Goal: Information Seeking & Learning: Learn about a topic

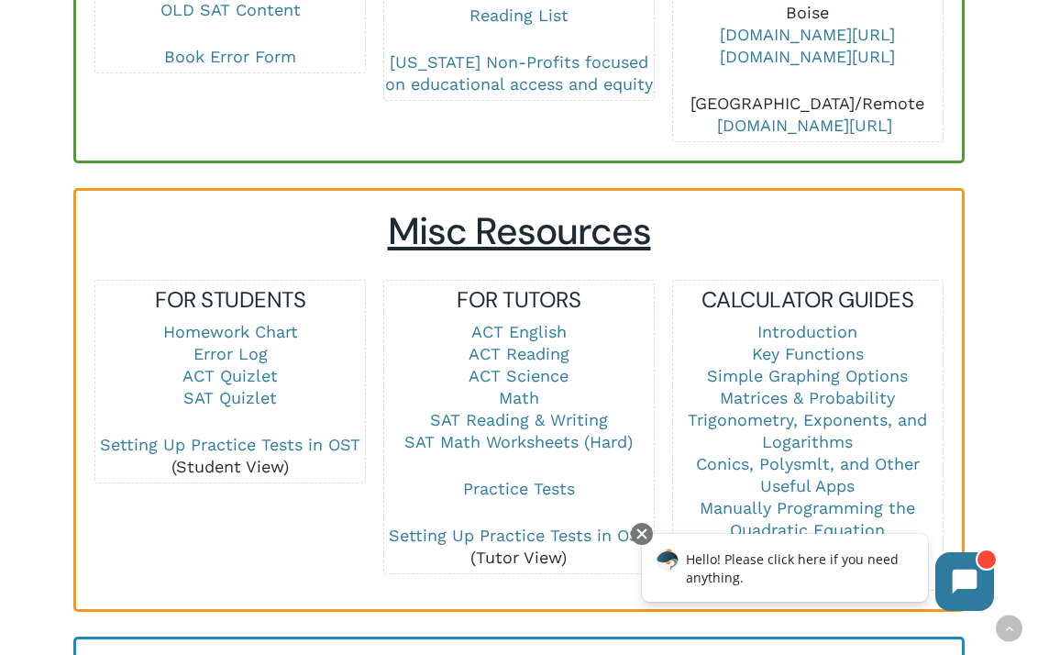
scroll to position [1161, 0]
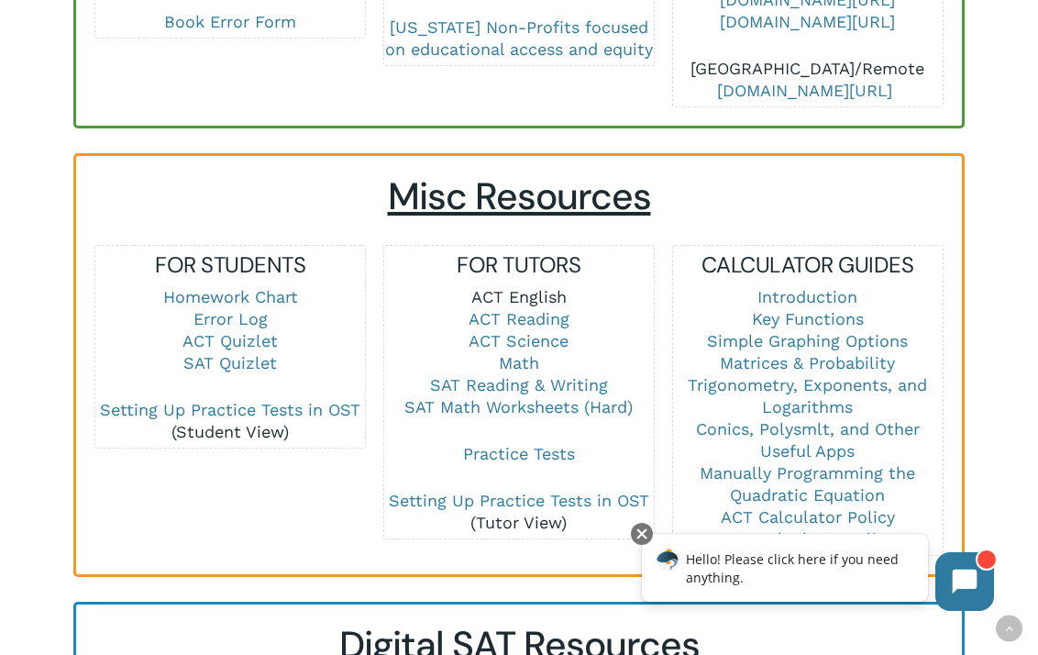
click at [512, 287] on link "ACT English" at bounding box center [519, 296] width 95 height 19
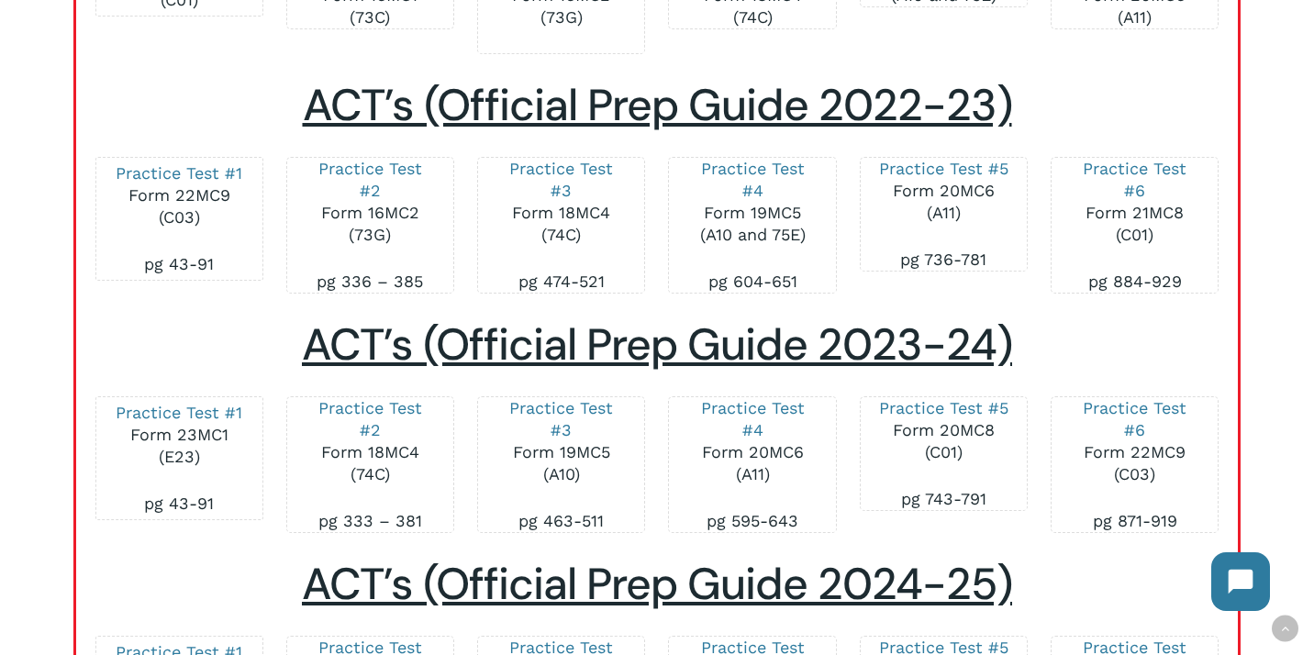
scroll to position [2604, 0]
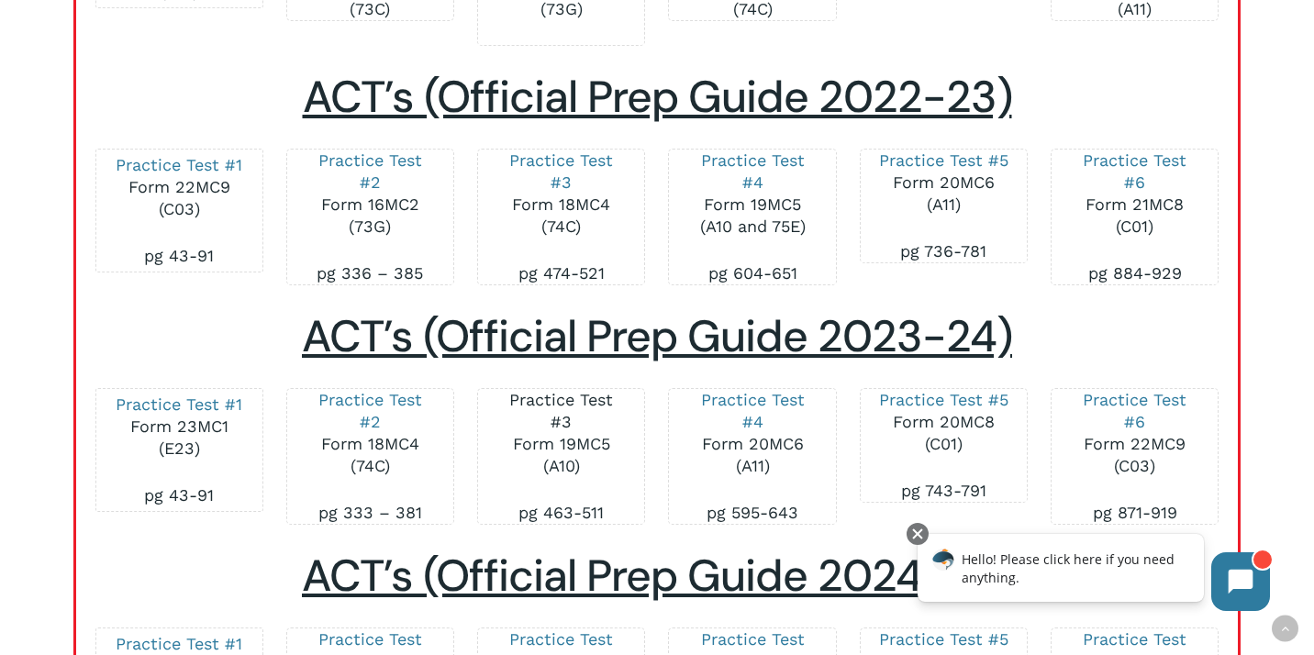
click at [564, 390] on link "Practice Test #3" at bounding box center [561, 410] width 104 height 41
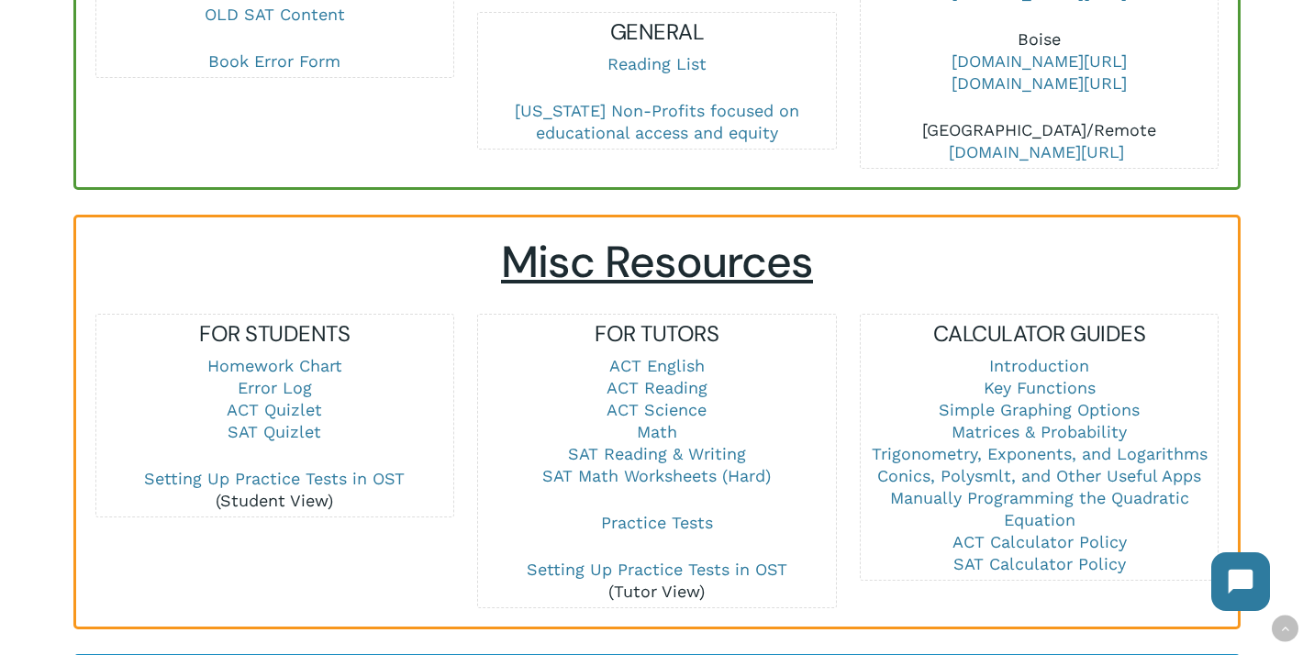
scroll to position [1073, 0]
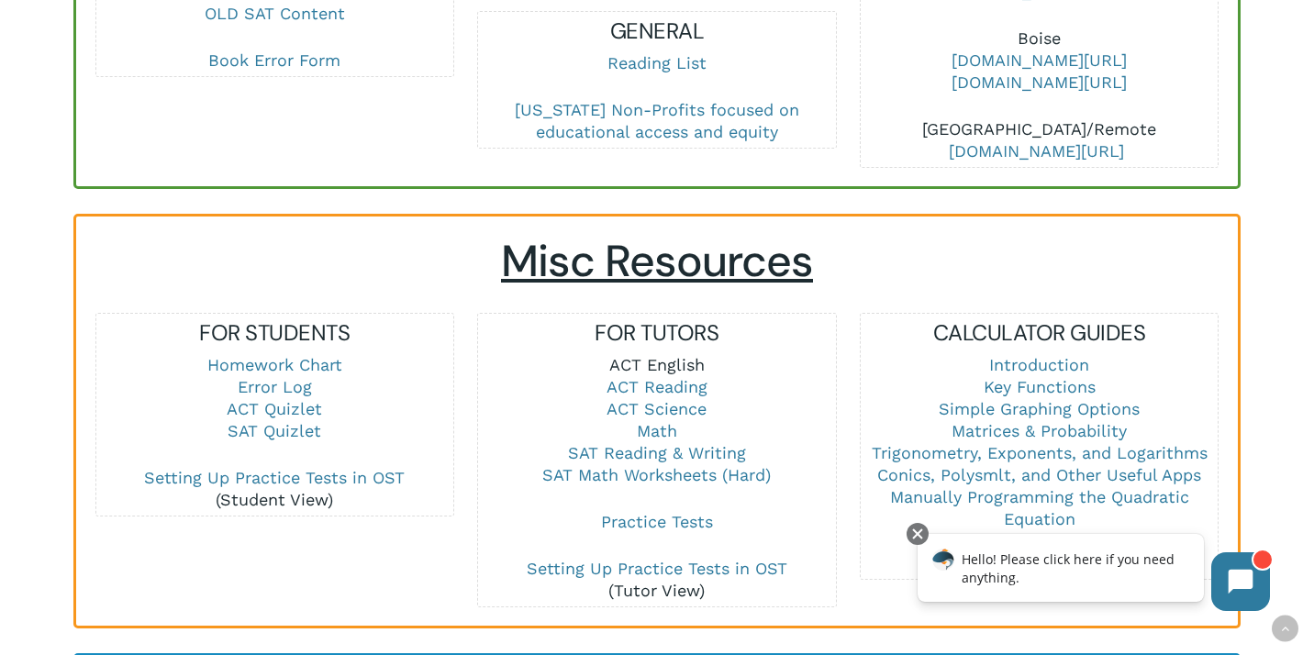
click at [639, 355] on link "ACT English" at bounding box center [656, 364] width 95 height 19
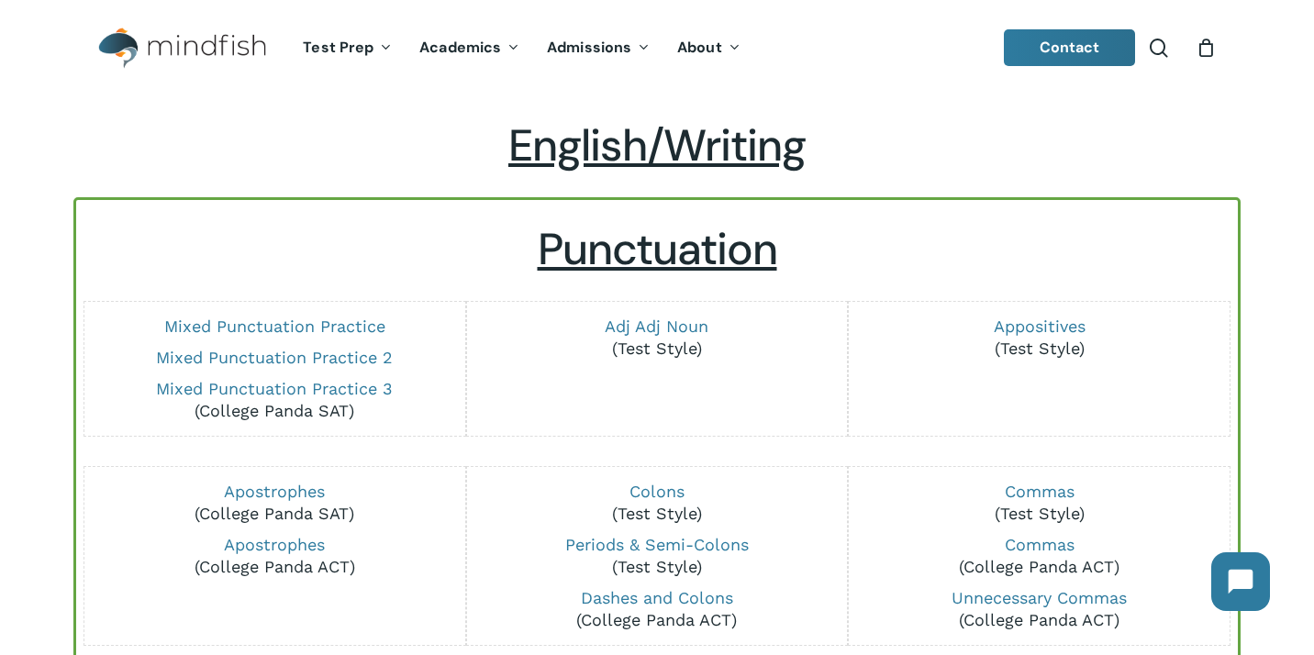
scroll to position [13, 0]
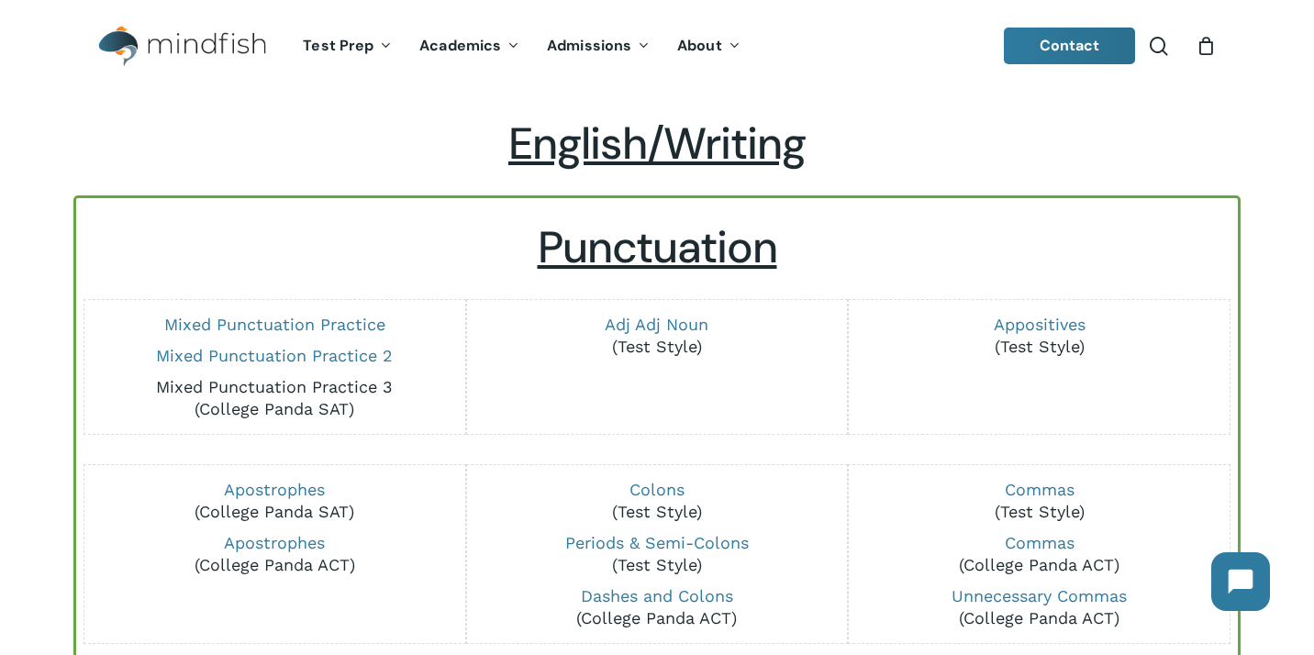
click at [330, 382] on link "Mixed Punctuation Practice 3" at bounding box center [274, 386] width 237 height 19
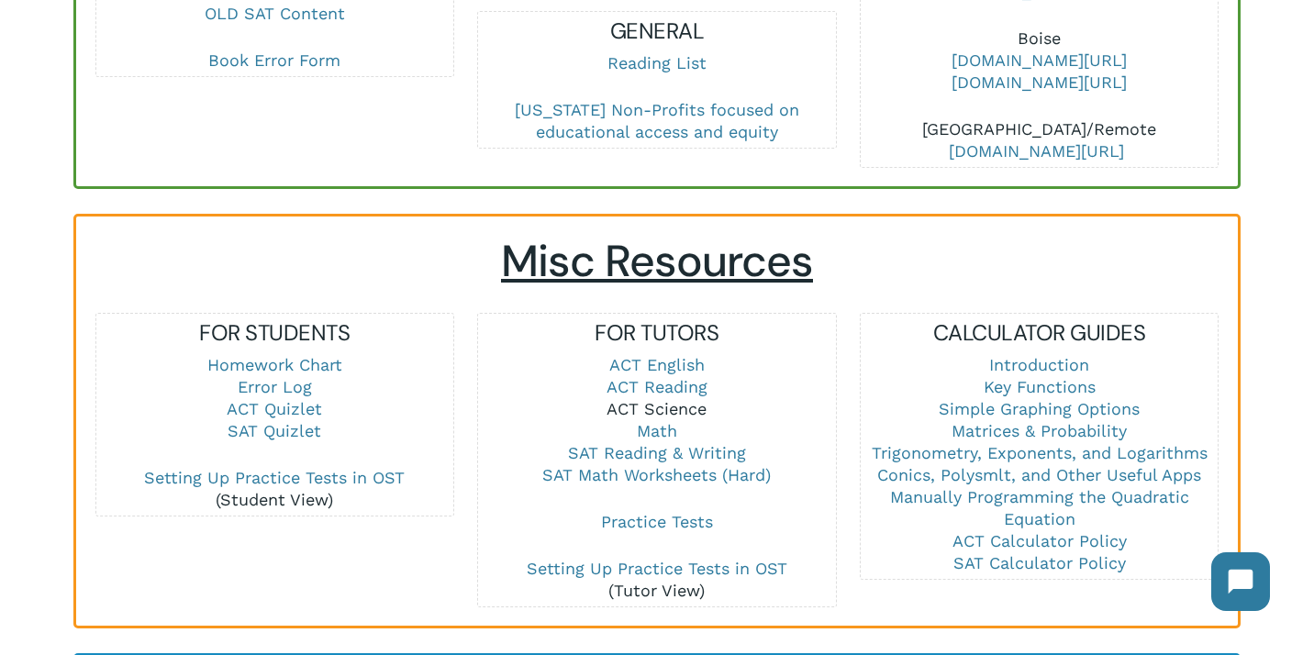
click at [669, 399] on link "ACT Science" at bounding box center [656, 408] width 100 height 19
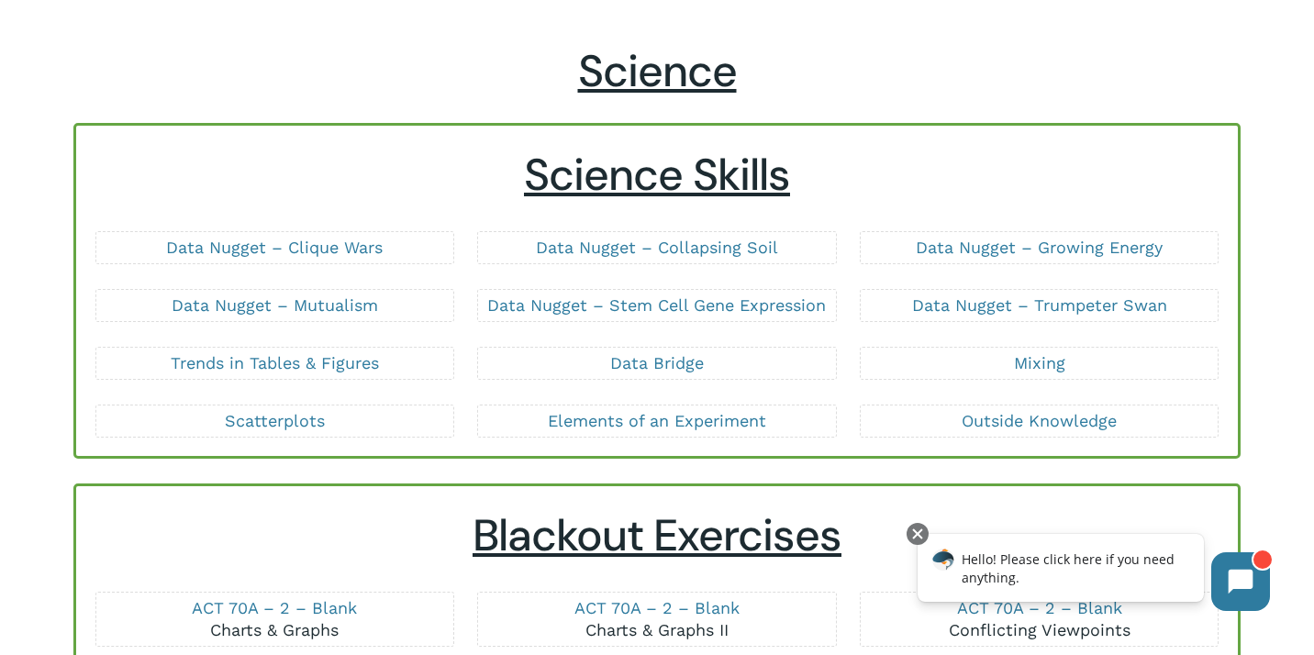
scroll to position [81, 0]
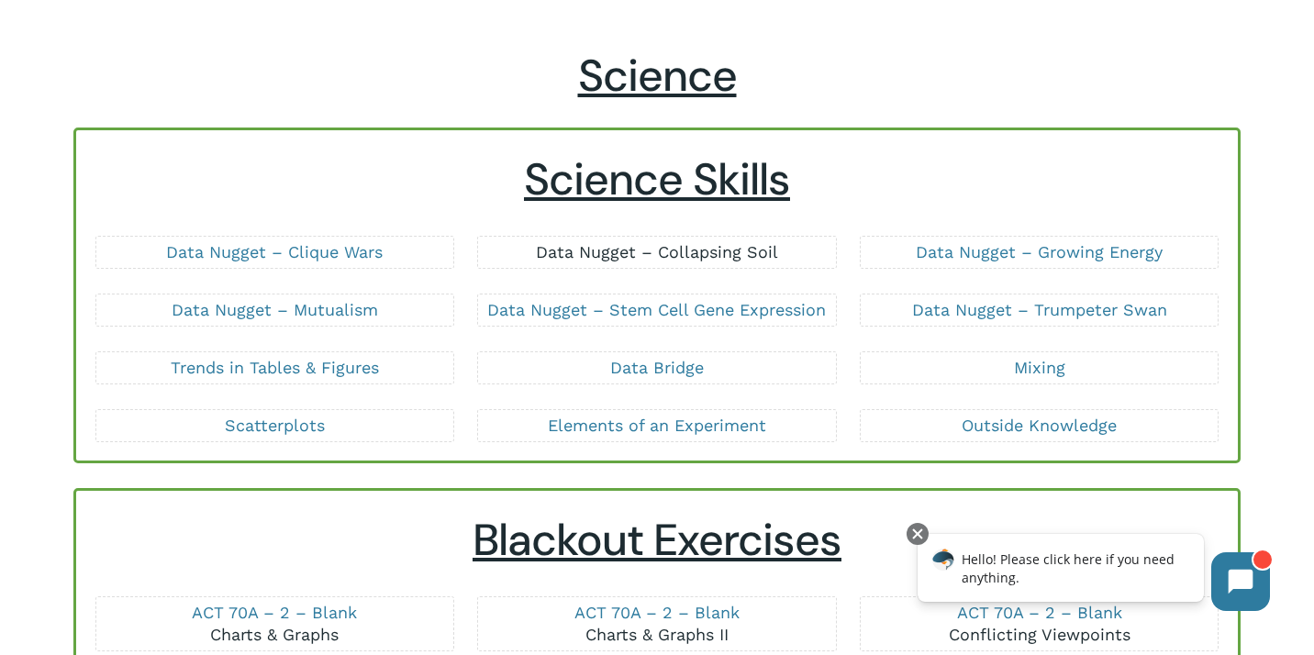
click at [579, 252] on link "Data Nugget – Collapsing Soil" at bounding box center [657, 251] width 242 height 19
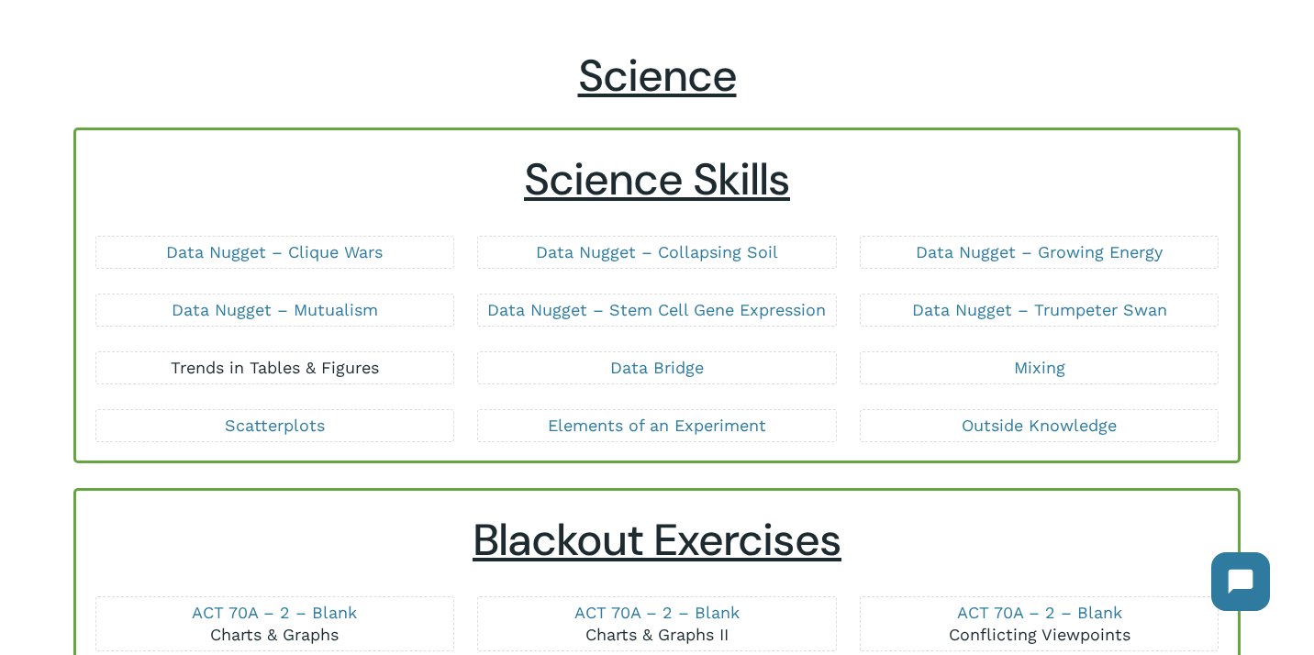
click at [349, 366] on link "Trends in Tables & Figures" at bounding box center [275, 367] width 208 height 19
click at [644, 371] on link "Data Bridge" at bounding box center [657, 367] width 94 height 19
click at [1052, 366] on link "Mixing" at bounding box center [1039, 367] width 51 height 19
click at [316, 427] on link "Scatterplots" at bounding box center [275, 425] width 100 height 19
click at [668, 420] on link "Elements of an Experiment" at bounding box center [657, 425] width 218 height 19
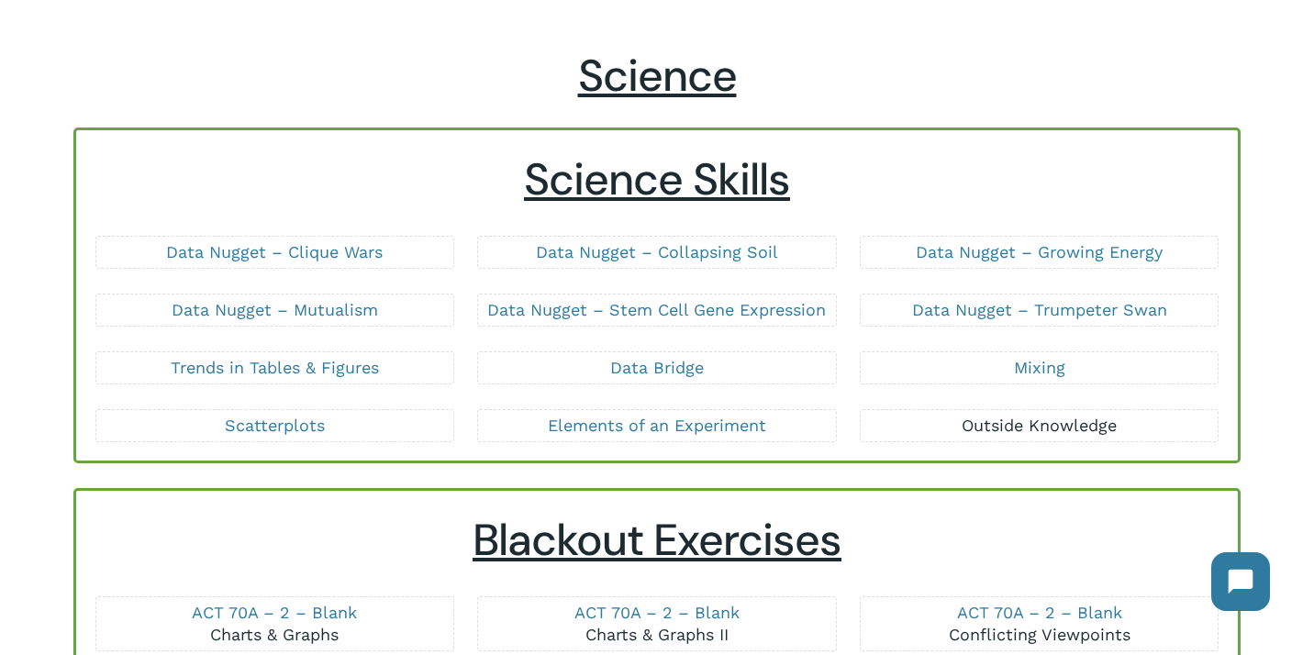
click at [1020, 425] on link "Outside Knowledge" at bounding box center [1038, 425] width 155 height 19
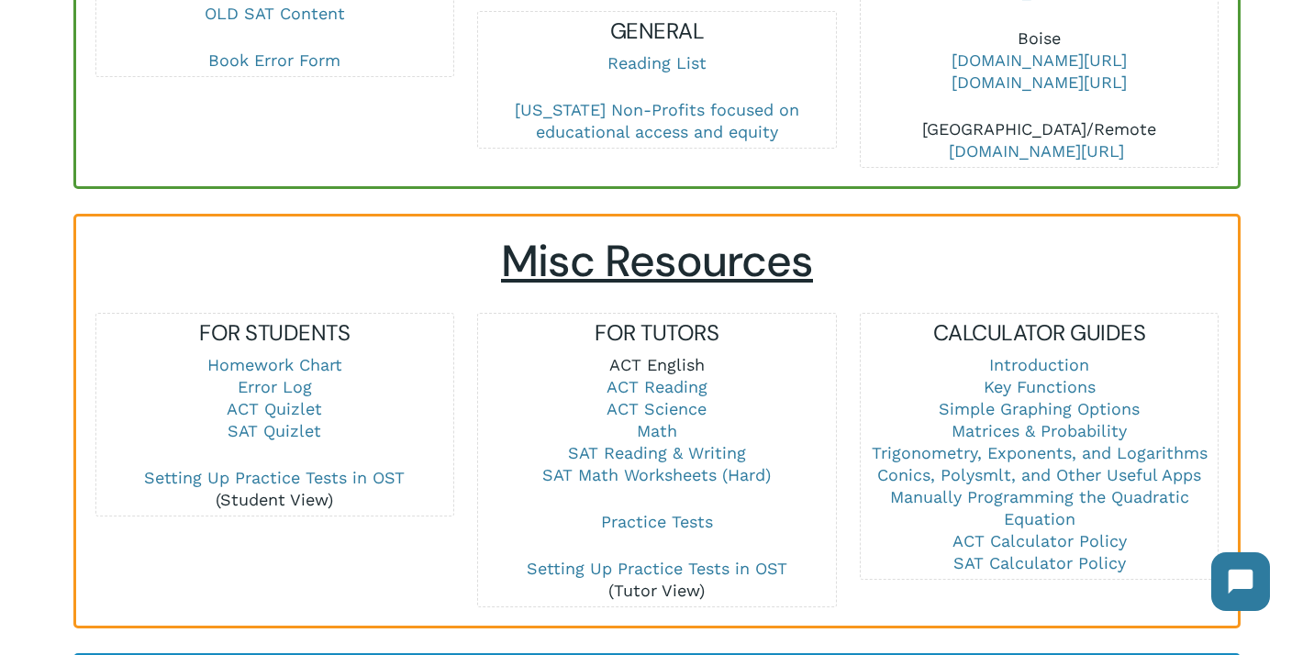
click at [641, 355] on link "ACT English" at bounding box center [656, 364] width 95 height 19
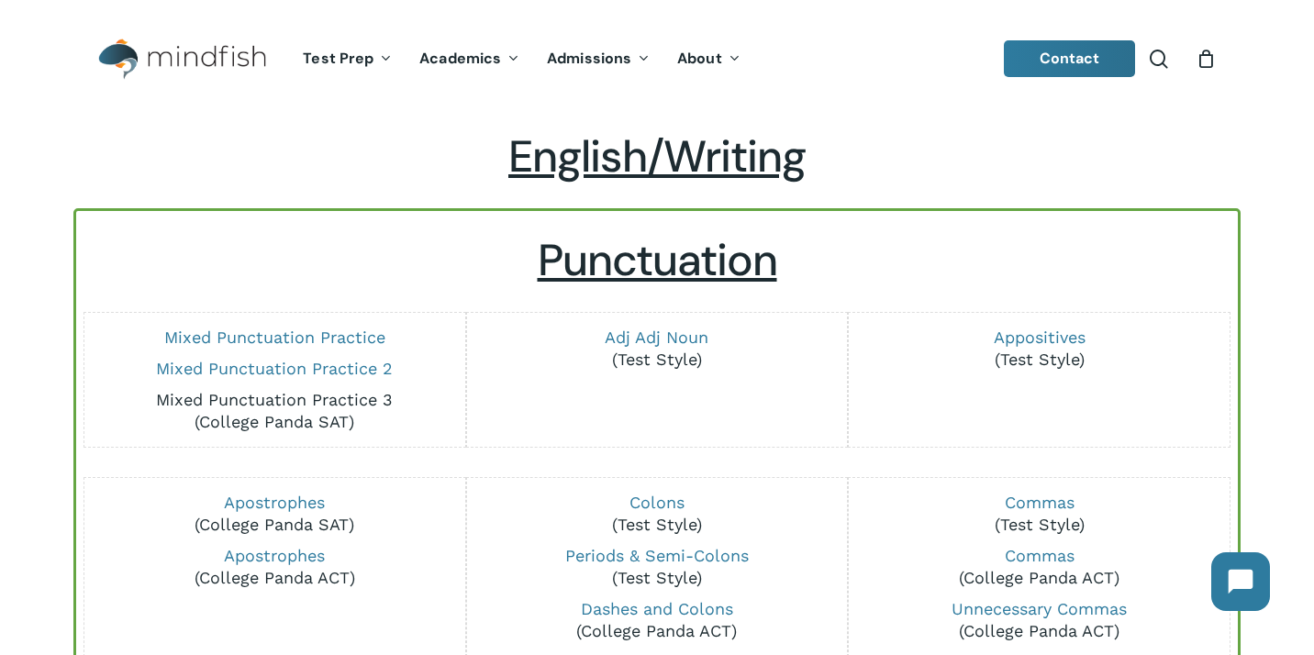
click at [335, 405] on link "Mixed Punctuation Practice 3" at bounding box center [274, 399] width 237 height 19
